Goal: Task Accomplishment & Management: Manage account settings

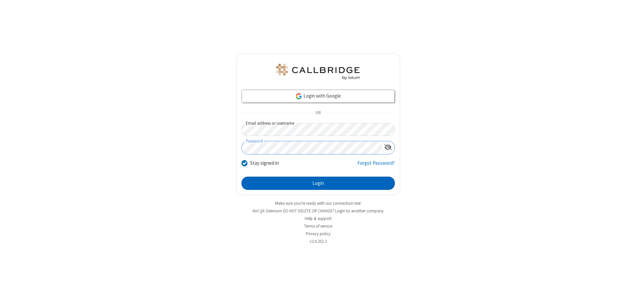
click at [318, 183] on button "Login" at bounding box center [317, 183] width 153 height 13
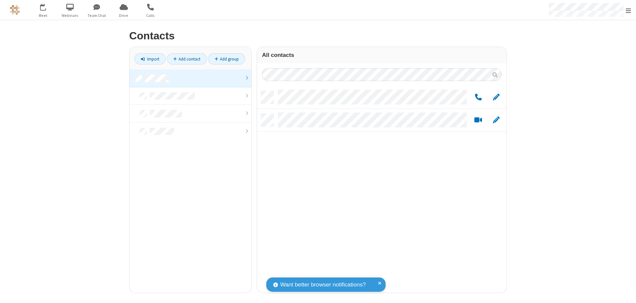
scroll to position [202, 244]
click at [496, 97] on span "Edit" at bounding box center [496, 97] width 7 height 8
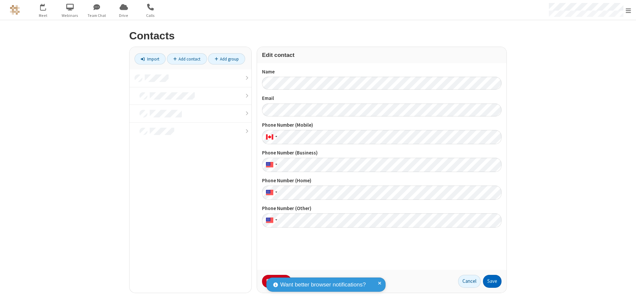
click at [492, 281] on button "Save" at bounding box center [492, 281] width 19 height 13
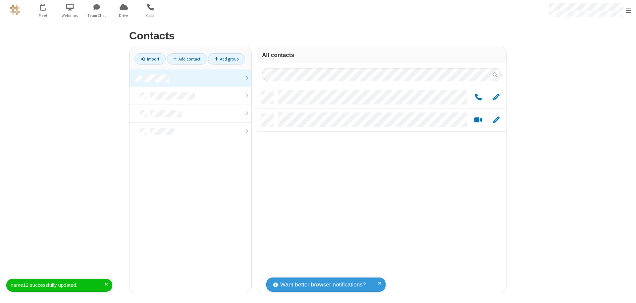
scroll to position [202, 244]
